Goal: Check status: Check status

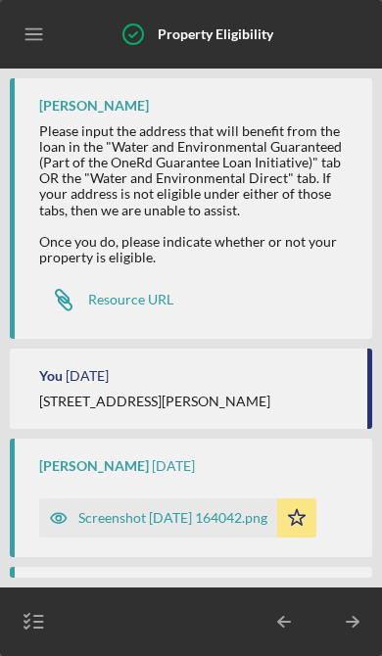
scroll to position [332, 0]
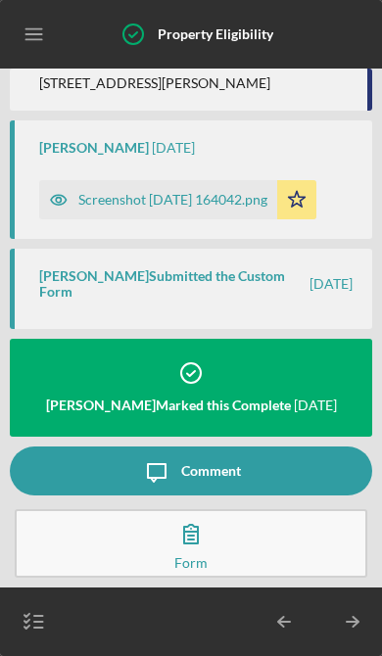
click at [32, 617] on icon "button" at bounding box center [34, 622] width 49 height 49
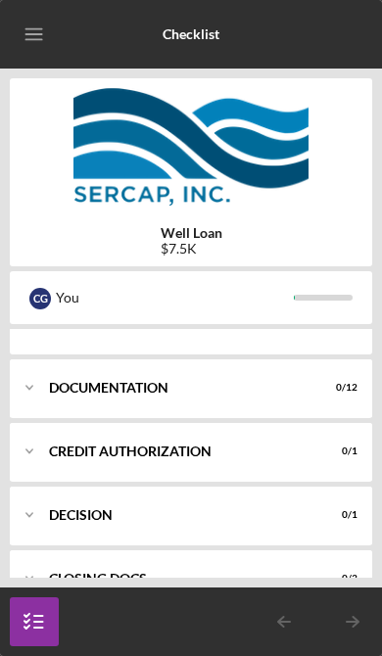
scroll to position [501, 0]
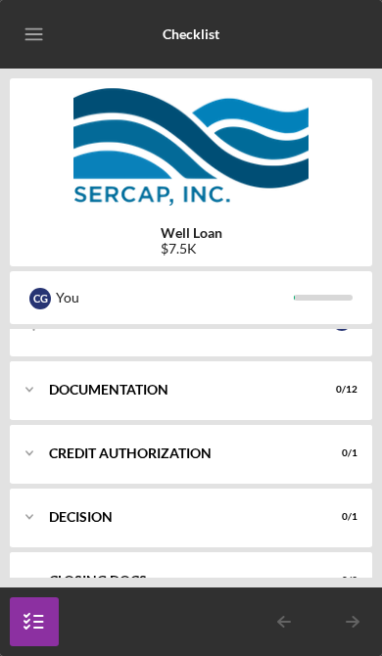
click at [115, 459] on div "Icon/Expander CREDIT AUTHORIZATION 0 / 1" at bounding box center [191, 453] width 362 height 59
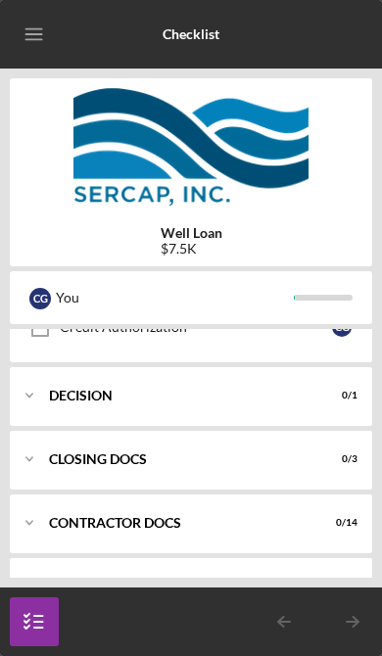
scroll to position [696, 0]
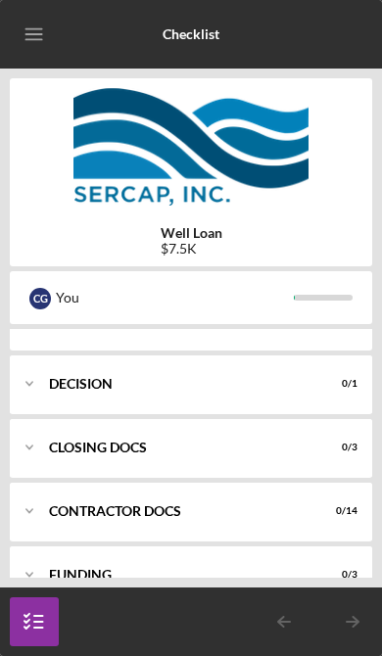
click at [148, 447] on div "CLOSING DOCS" at bounding box center [179, 448] width 260 height 12
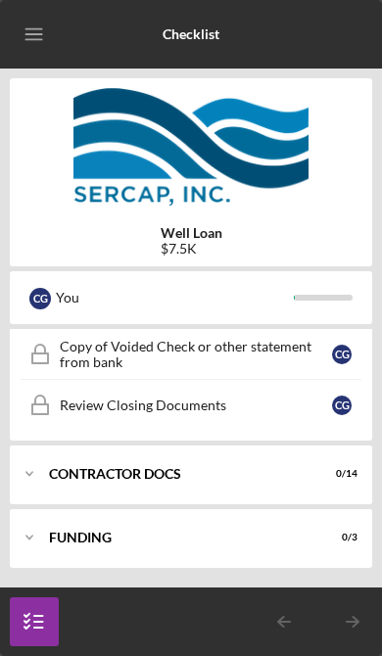
scroll to position [896, 0]
click at [157, 476] on div "Contractor Docs" at bounding box center [179, 474] width 260 height 12
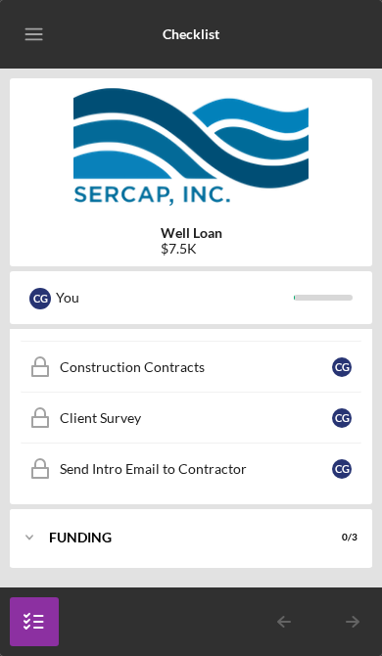
scroll to position [1620, 0]
click at [117, 544] on div "Icon/Expander Funding 0 / 3" at bounding box center [191, 537] width 362 height 59
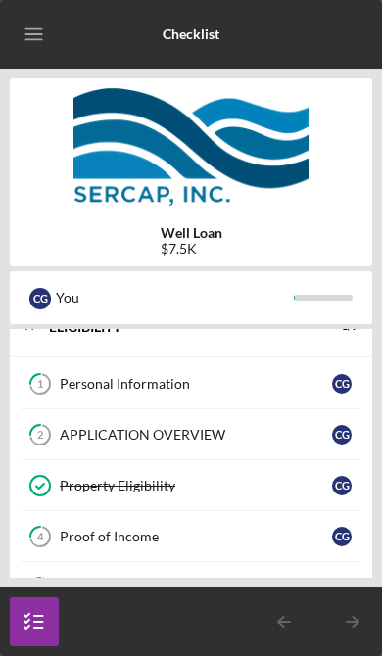
scroll to position [26, 0]
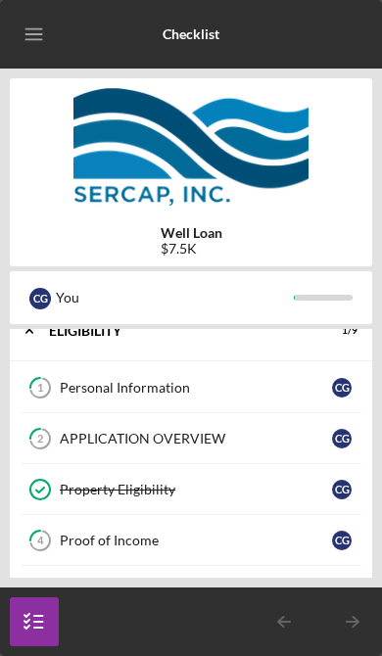
click at [33, 29] on line "button" at bounding box center [33, 29] width 16 height 0
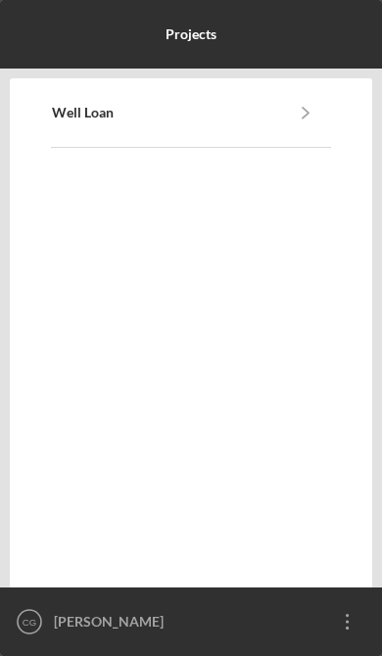
click at [162, 112] on link "Well Loan" at bounding box center [166, 113] width 229 height 16
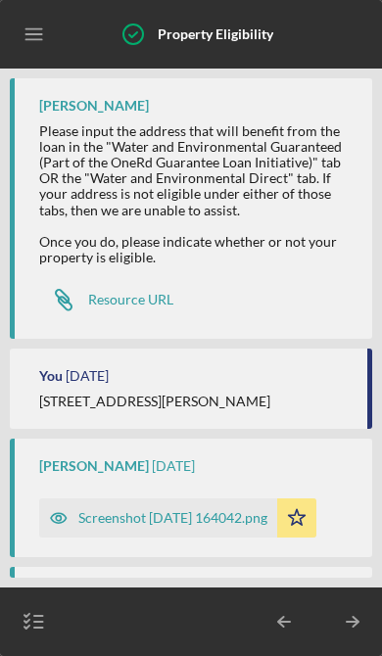
scroll to position [332, 0]
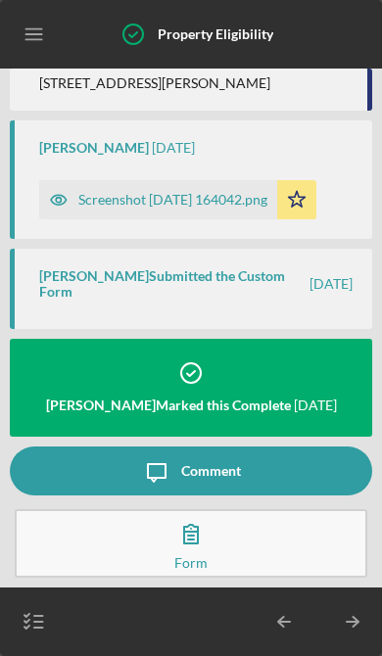
click at [46, 622] on icon "button" at bounding box center [34, 622] width 49 height 49
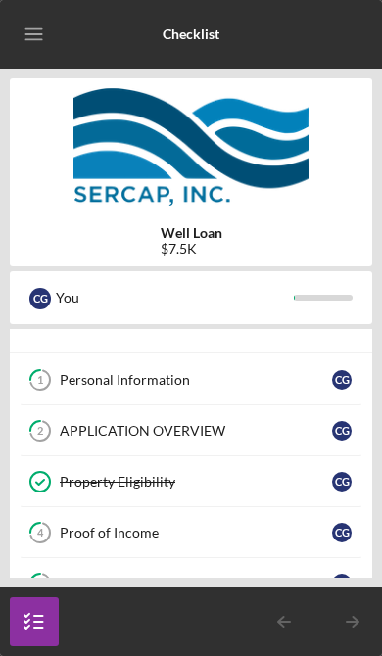
scroll to position [37, 0]
